Goal: Information Seeking & Learning: Learn about a topic

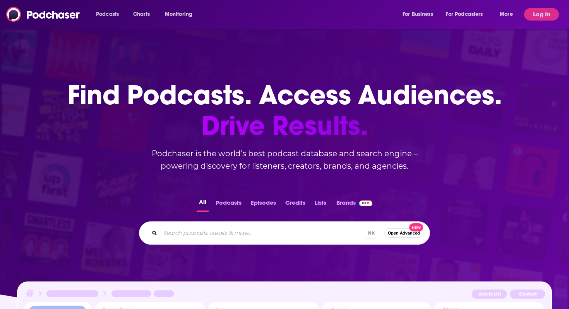
click at [240, 231] on input "Search podcasts, credits, & more..." at bounding box center [262, 232] width 204 height 12
type input "hello [PERSON_NAME]"
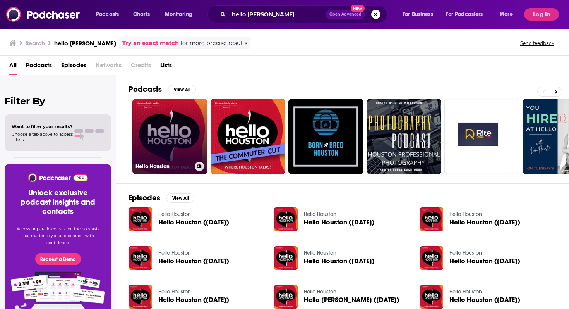
click at [173, 146] on link "Hello Houston" at bounding box center [169, 136] width 75 height 75
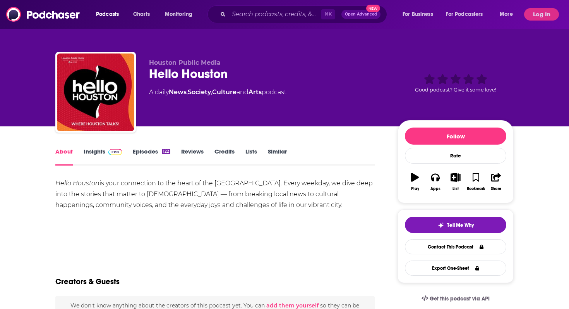
click at [90, 148] on link "Insights" at bounding box center [103, 156] width 38 height 18
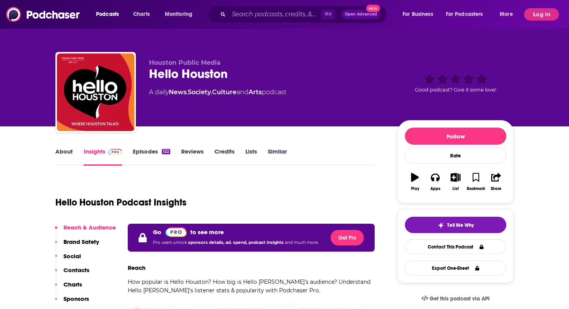
scroll to position [160, 0]
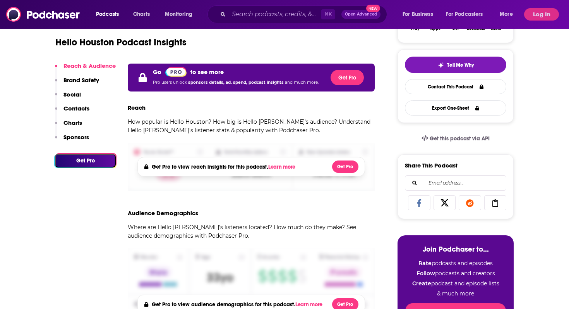
click at [540, 15] on button "Log In" at bounding box center [541, 14] width 35 height 12
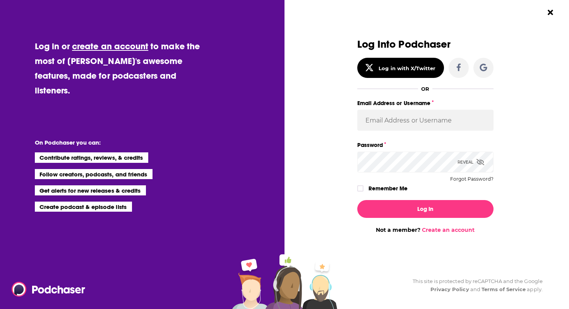
click at [420, 131] on div "Email Address or Username" at bounding box center [425, 119] width 136 height 42
click at [420, 121] on input "Email Address or Username" at bounding box center [425, 120] width 136 height 21
type input "SolComms"
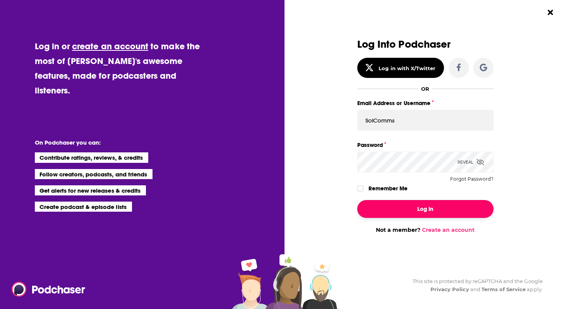
click at [453, 216] on button "Log In" at bounding box center [425, 209] width 136 height 18
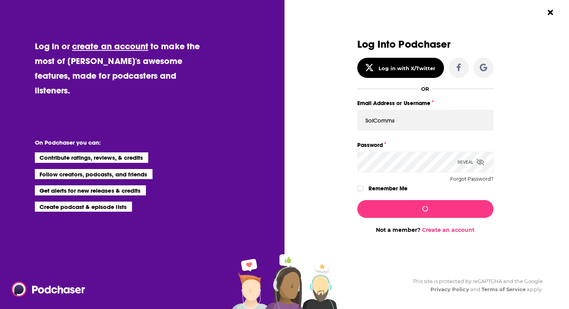
scroll to position [160, 0]
